Goal: Task Accomplishment & Management: Manage account settings

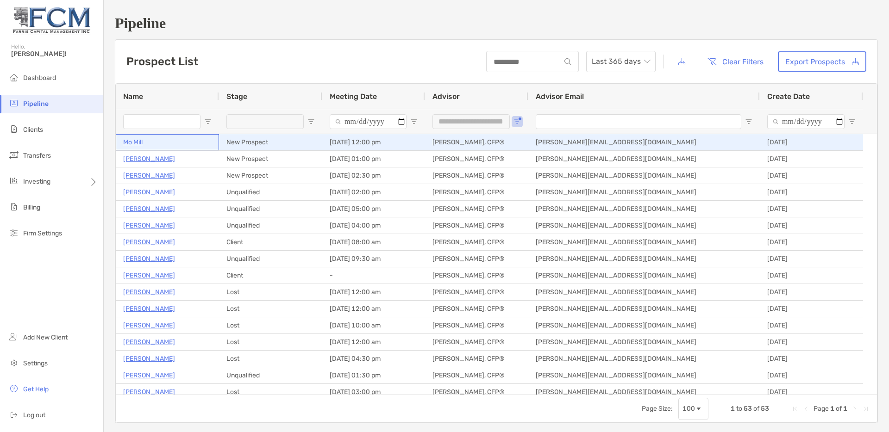
click at [133, 142] on p "Mo Mill" at bounding box center [132, 143] width 19 height 12
click at [131, 143] on p "Mo Mill" at bounding box center [132, 143] width 19 height 12
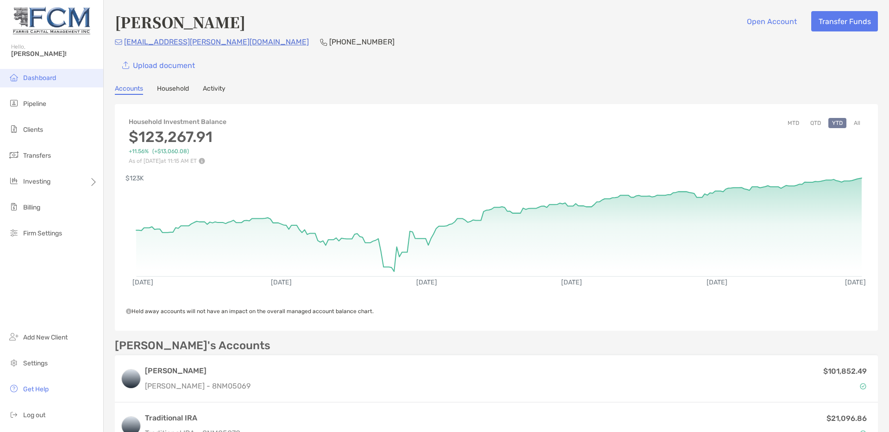
click at [37, 79] on span "Dashboard" at bounding box center [39, 78] width 33 height 8
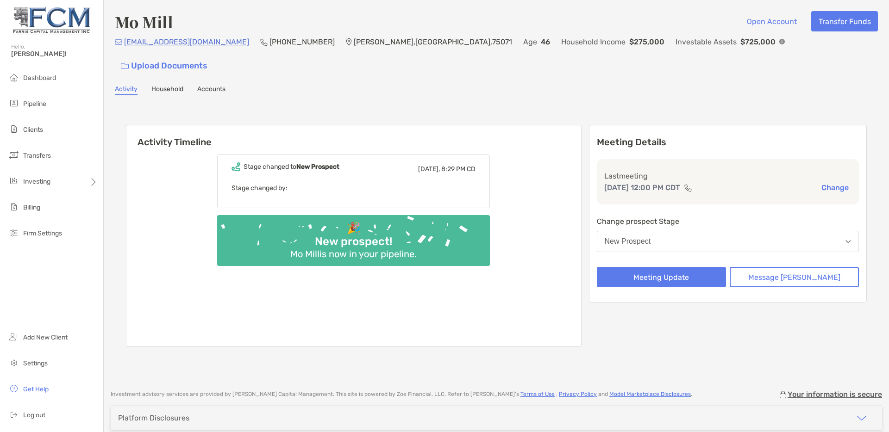
click at [688, 231] on button "New Prospect" at bounding box center [728, 241] width 262 height 21
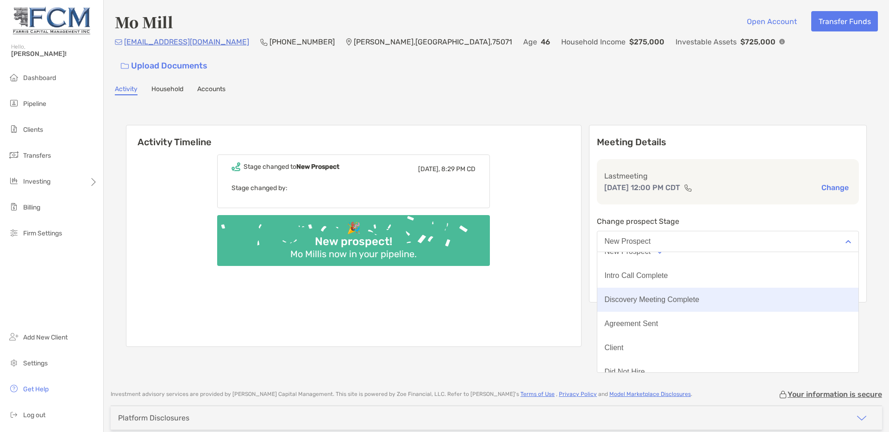
scroll to position [72, 0]
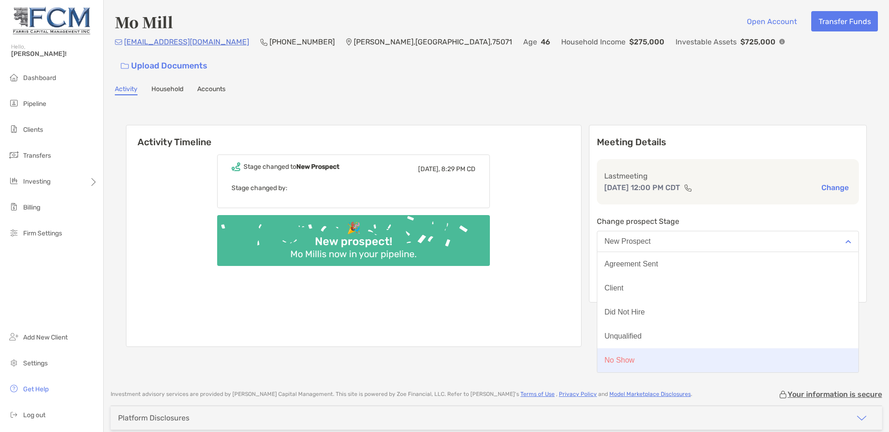
click at [681, 349] on button "No Show" at bounding box center [728, 361] width 262 height 24
